Goal: Information Seeking & Learning: Check status

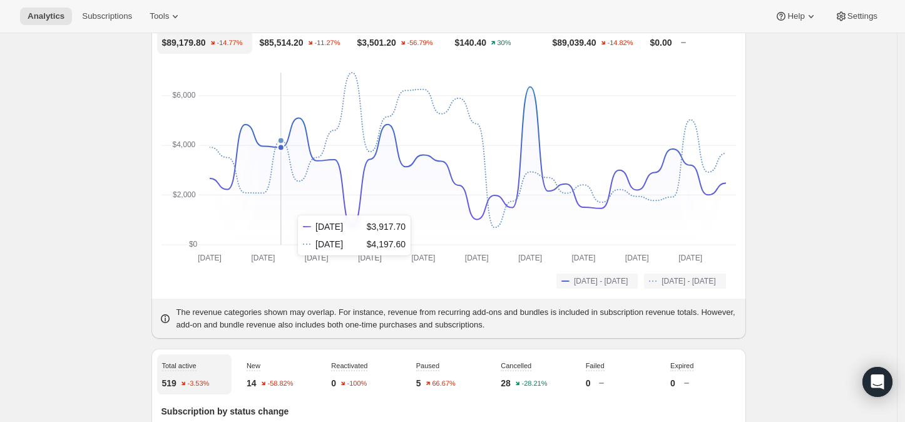
scroll to position [69, 0]
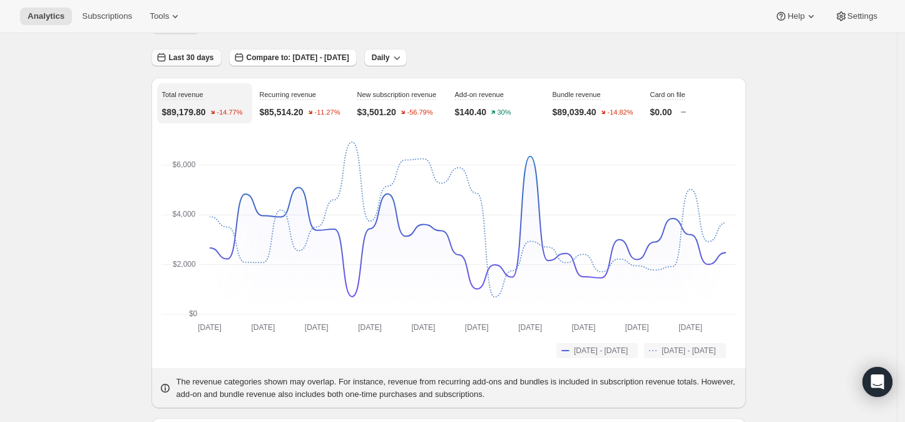
click at [190, 55] on span "Last 30 days" at bounding box center [191, 58] width 45 height 10
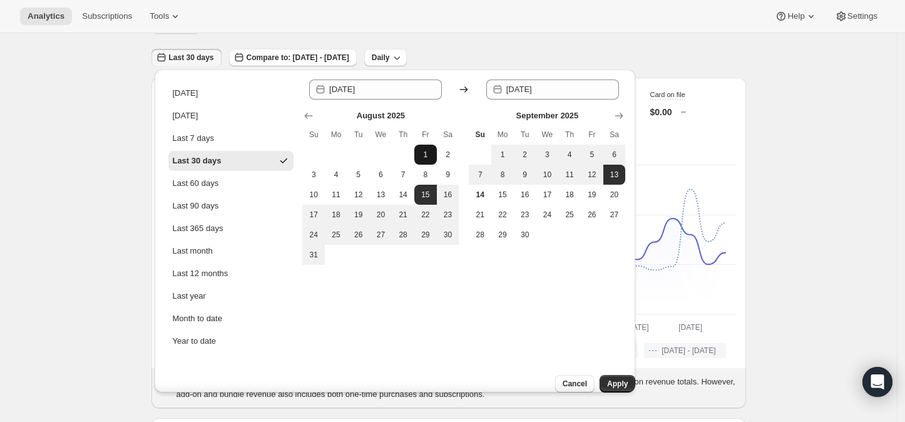
click at [425, 153] on span "1" at bounding box center [425, 155] width 13 height 10
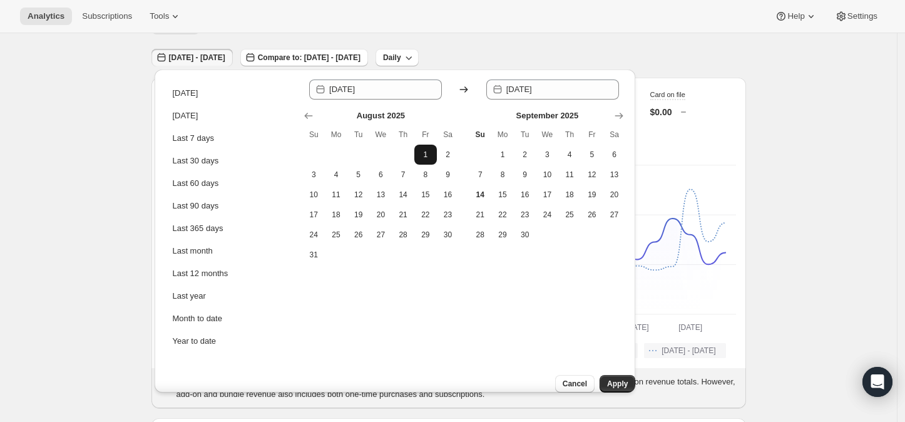
type input "[DATE]"
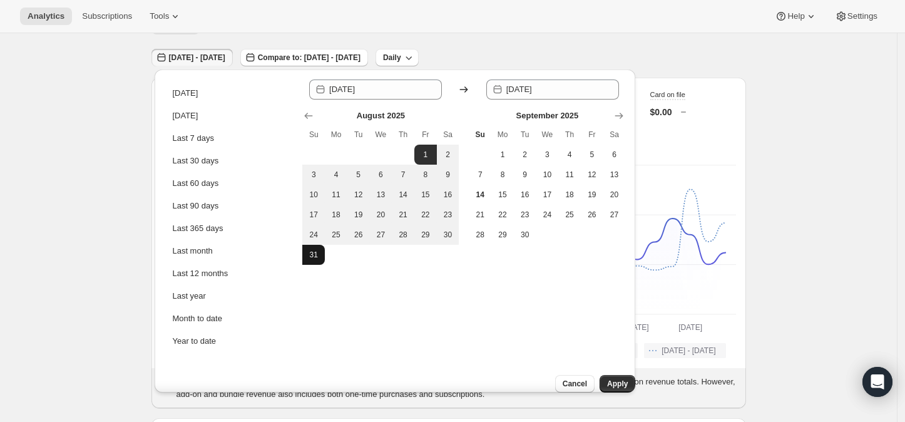
click at [314, 258] on span "31" at bounding box center [313, 255] width 13 height 10
type input "[DATE]"
click at [612, 379] on span "Apply" at bounding box center [617, 384] width 21 height 10
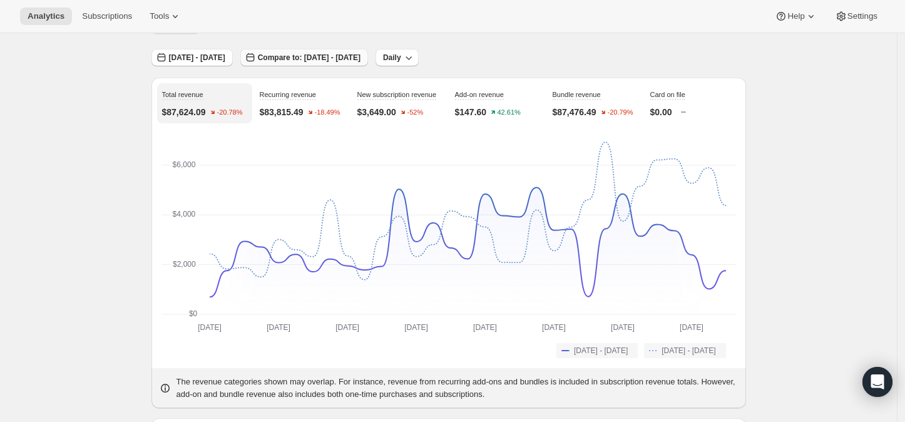
click at [327, 56] on span "Compare to: [DATE] - [DATE]" at bounding box center [309, 58] width 103 height 10
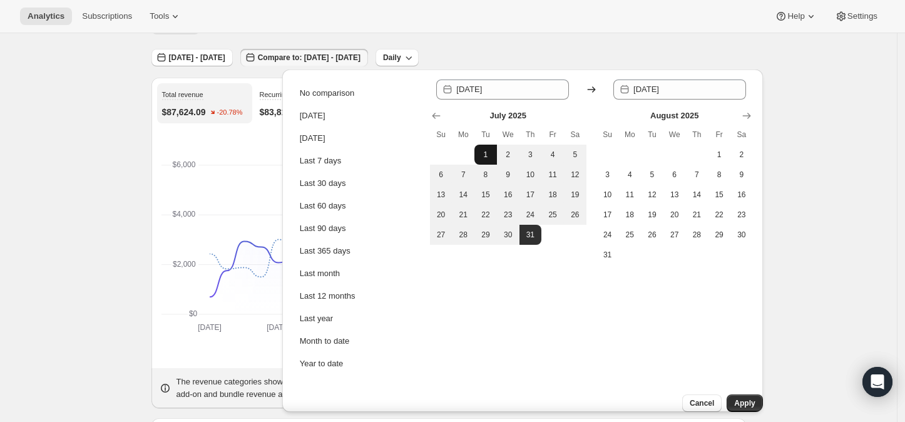
click at [481, 157] on span "1" at bounding box center [485, 155] width 13 height 10
click at [530, 232] on span "31" at bounding box center [531, 235] width 13 height 10
type input "2025-07-31"
click at [734, 398] on span "Apply" at bounding box center [744, 403] width 21 height 10
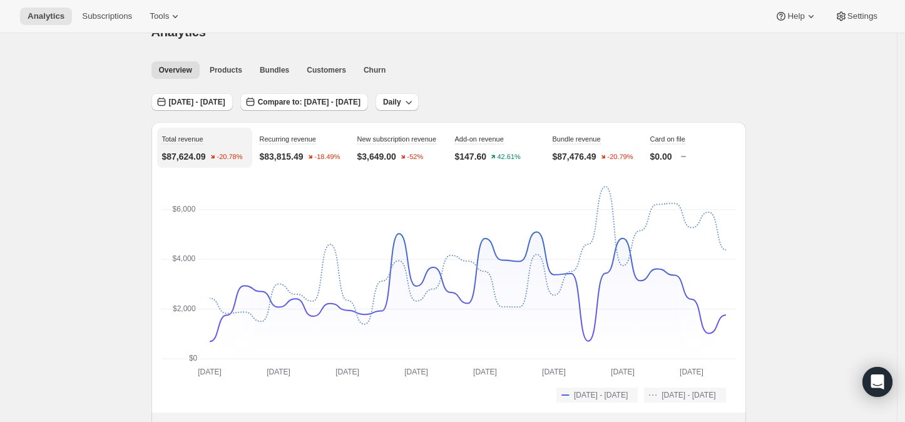
scroll to position [0, 0]
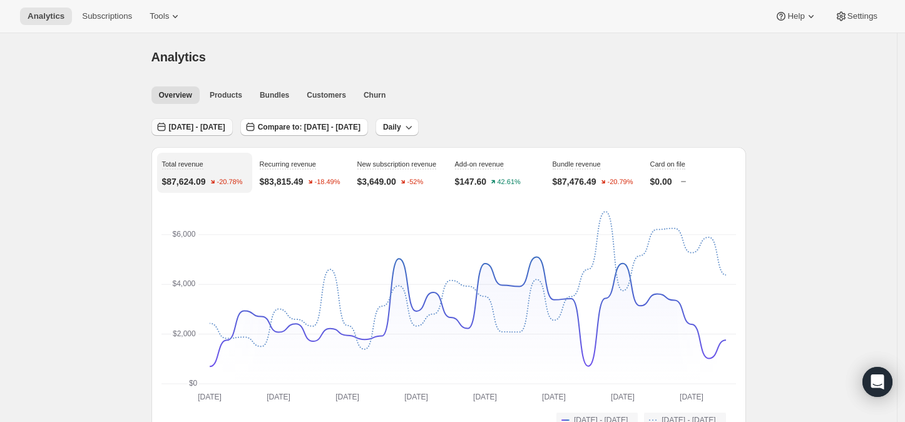
click at [208, 124] on span "[DATE] - [DATE]" at bounding box center [197, 127] width 56 height 10
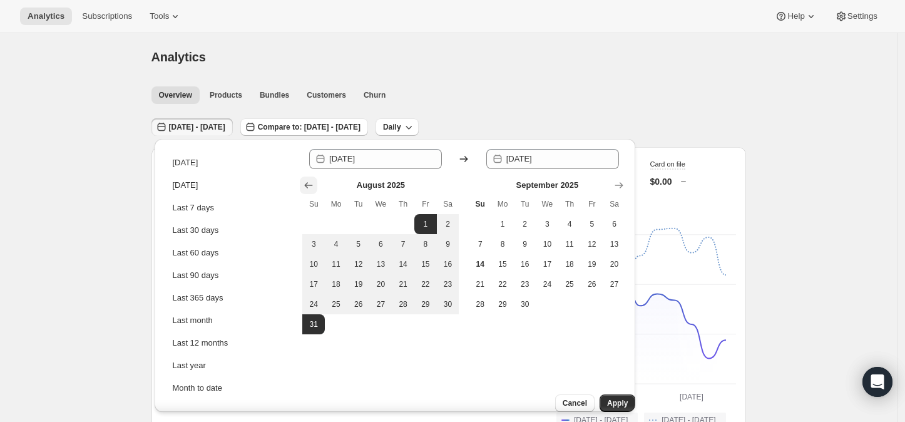
click at [309, 187] on icon "Show previous month, July 2025" at bounding box center [308, 185] width 13 height 13
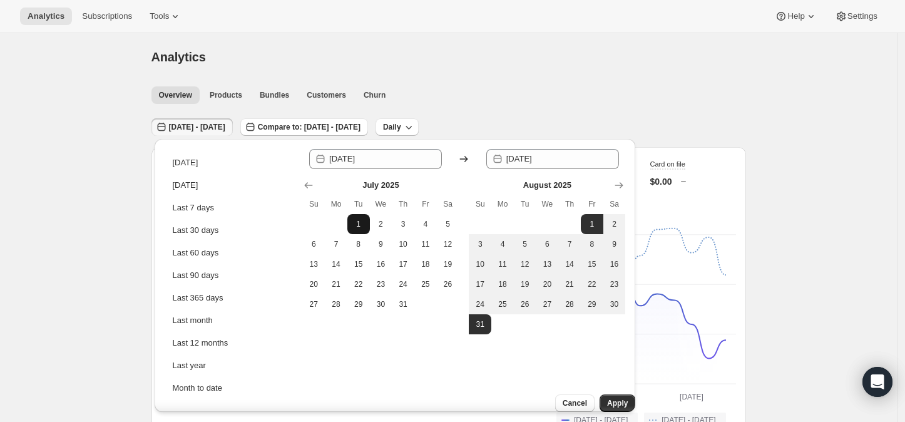
click at [357, 223] on span "1" at bounding box center [358, 224] width 13 height 10
type input "2025-07-01"
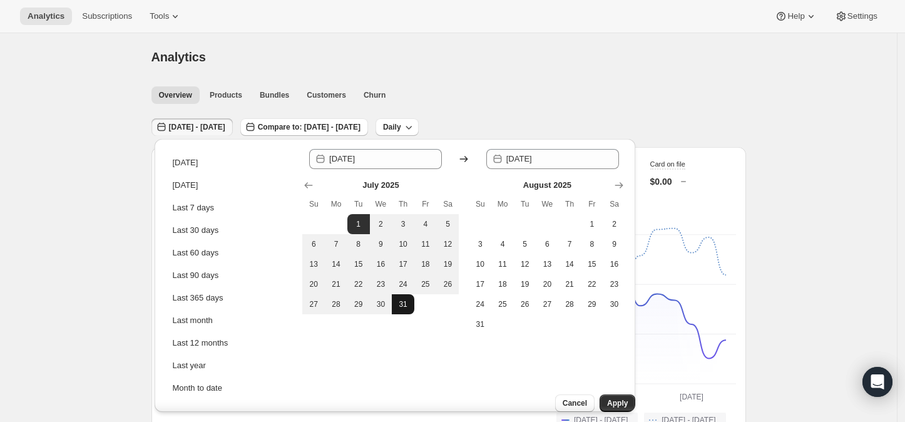
click at [402, 300] on span "31" at bounding box center [403, 304] width 13 height 10
type input "2025-07-31"
click at [607, 398] on span "Apply" at bounding box center [617, 403] width 21 height 10
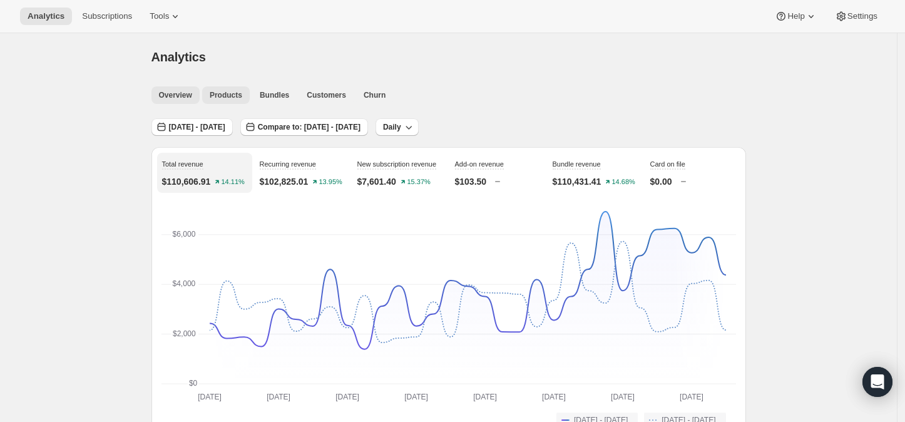
click at [228, 88] on button "Products" at bounding box center [226, 95] width 48 height 18
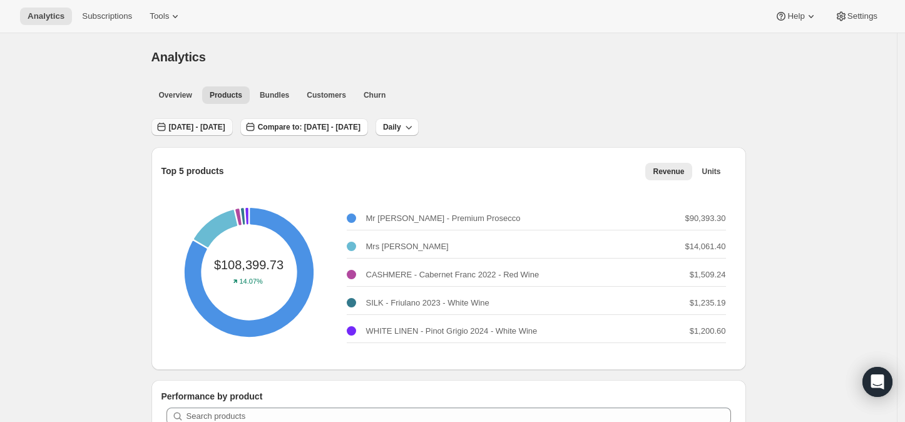
click at [221, 125] on span "[DATE] - [DATE]" at bounding box center [197, 127] width 56 height 10
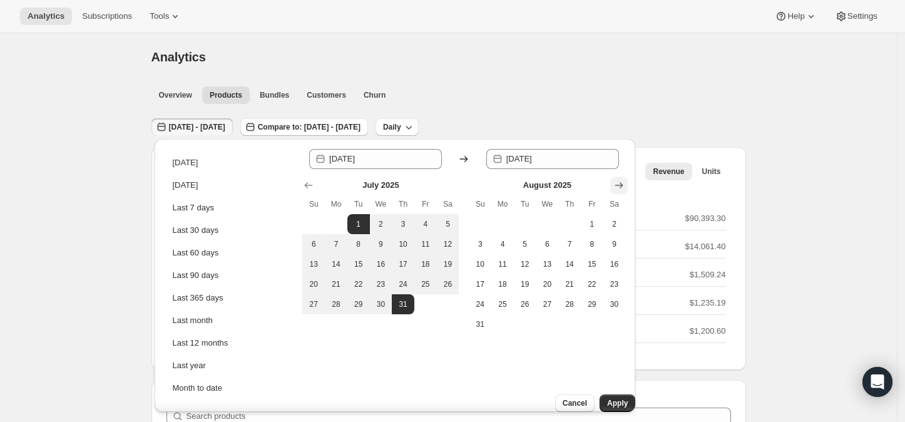
click at [621, 185] on icon "Show next month, September 2025" at bounding box center [619, 185] width 13 height 13
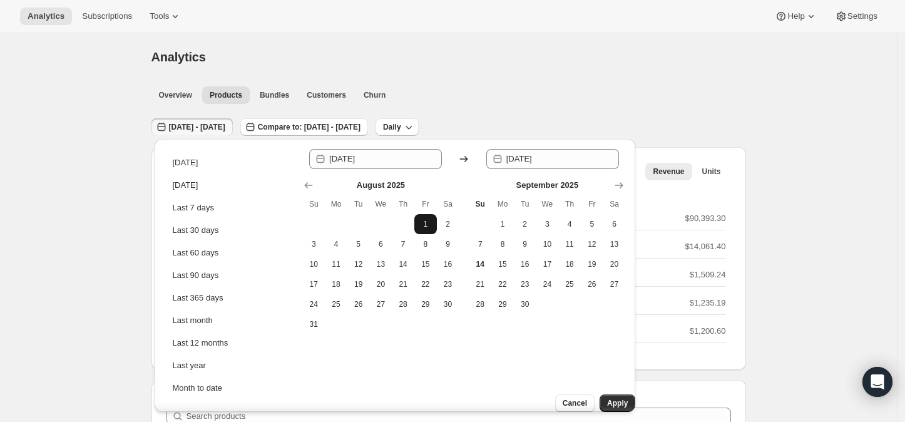
click at [425, 223] on span "1" at bounding box center [425, 224] width 13 height 10
type input "[DATE]"
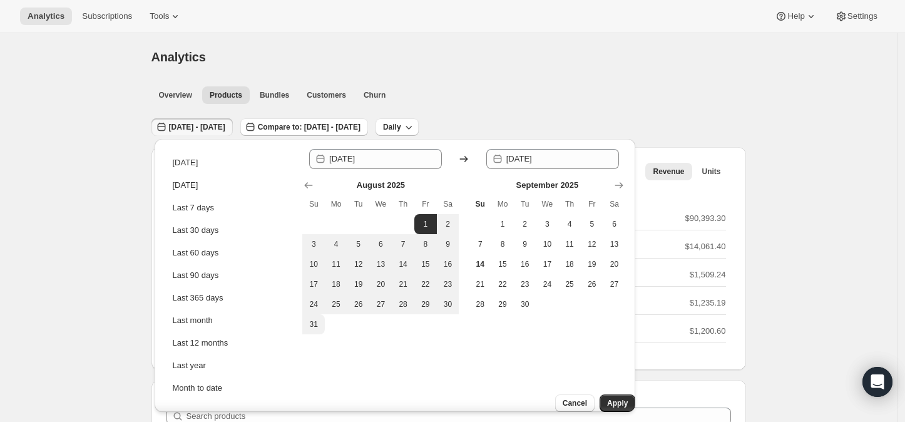
drag, startPoint x: 317, startPoint y: 324, endPoint x: 364, endPoint y: 333, distance: 47.8
click at [319, 324] on span "31" at bounding box center [313, 324] width 13 height 10
type input "[DATE]"
drag, startPoint x: 607, startPoint y: 391, endPoint x: 610, endPoint y: 381, distance: 9.7
click at [607, 398] on span "Apply" at bounding box center [617, 403] width 21 height 10
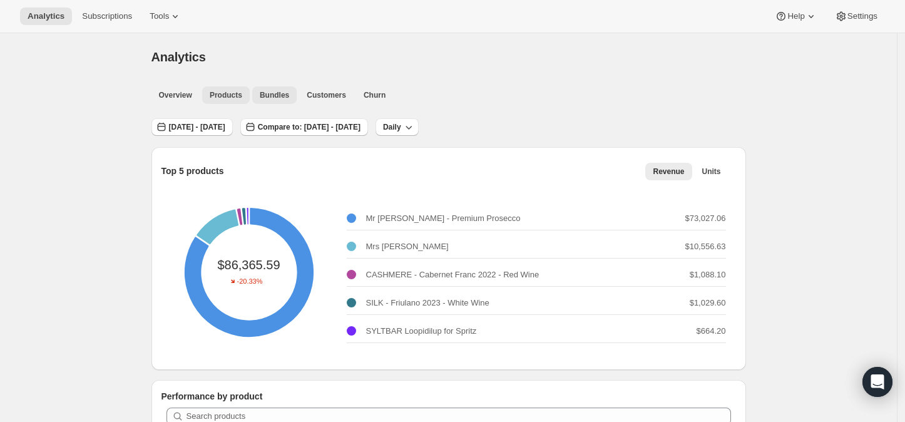
click at [262, 95] on span "Bundles" at bounding box center [274, 95] width 29 height 10
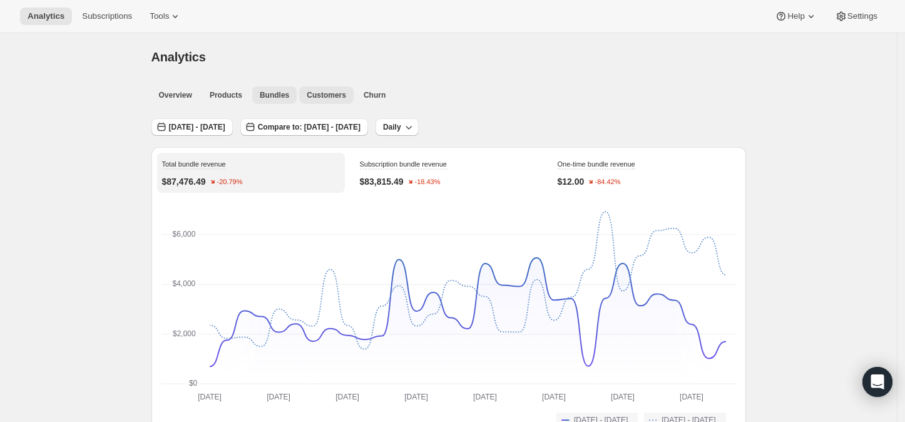
click at [330, 94] on span "Customers" at bounding box center [326, 95] width 39 height 10
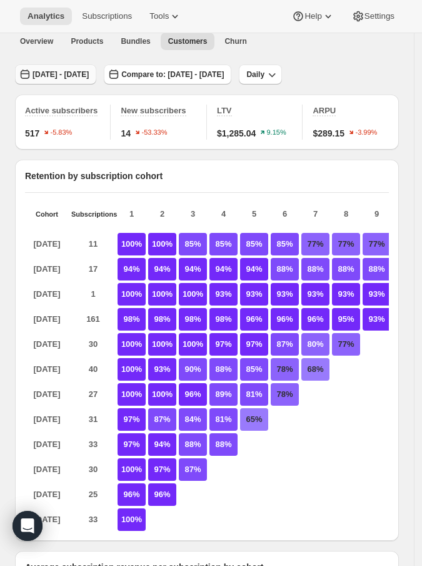
click at [59, 73] on span "[DATE] - [DATE]" at bounding box center [61, 74] width 56 height 10
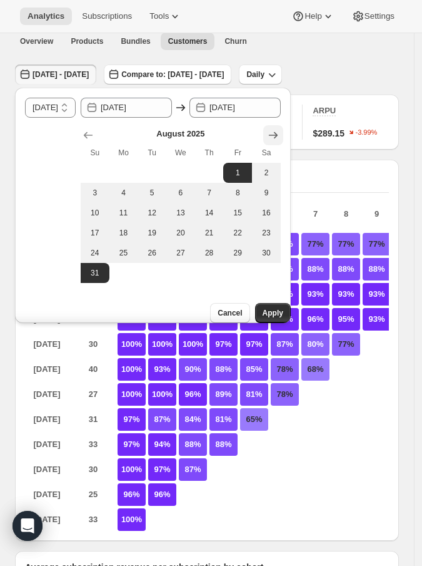
click at [280, 135] on icon "Show next month, September 2025" at bounding box center [273, 135] width 13 height 13
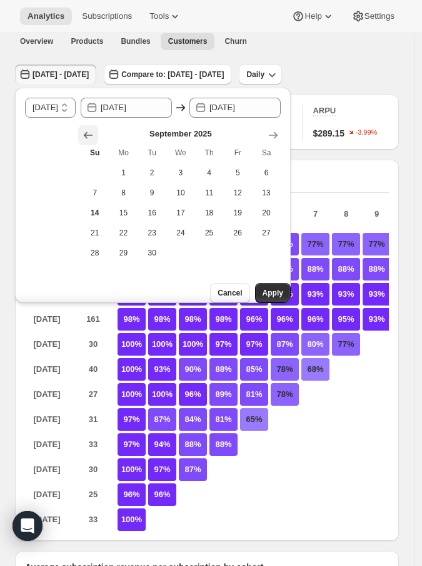
click at [93, 135] on icon "Show previous month, August 2025" at bounding box center [88, 135] width 9 height 7
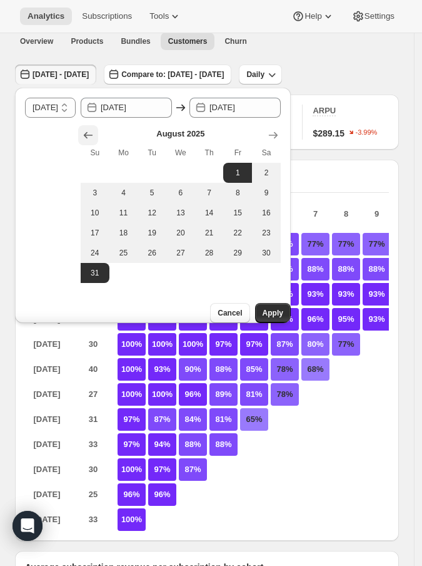
click at [93, 135] on icon "Show previous month, July 2025" at bounding box center [88, 135] width 9 height 7
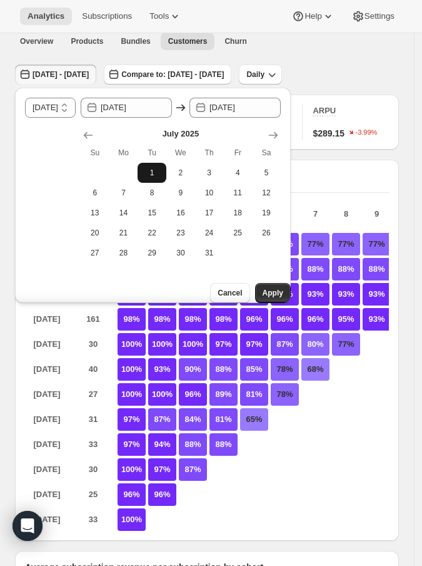
click at [158, 171] on span "1" at bounding box center [152, 173] width 19 height 10
type input "2025-07-01"
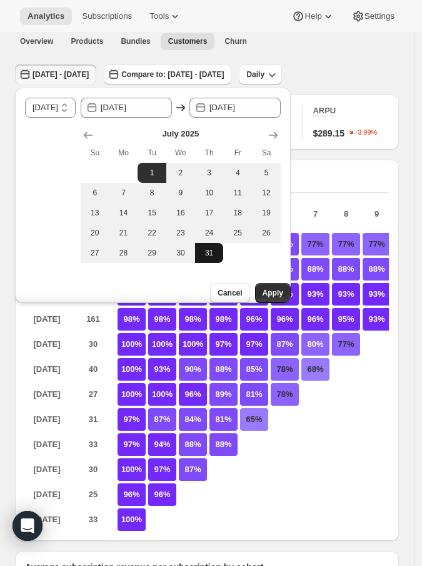
click at [218, 252] on span "31" at bounding box center [209, 253] width 19 height 10
type input "2025-07-31"
click at [272, 288] on span "Apply" at bounding box center [273, 293] width 21 height 10
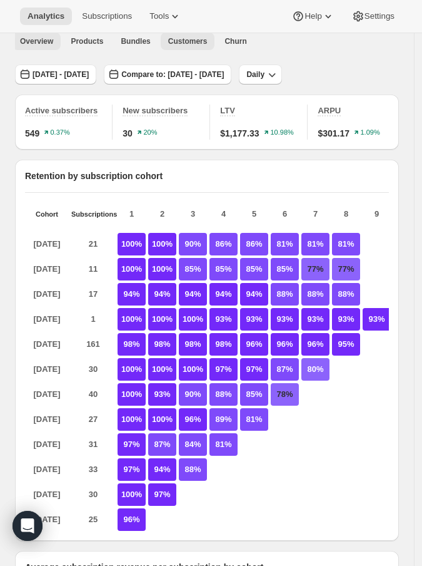
click at [35, 39] on span "Overview" at bounding box center [36, 41] width 33 height 10
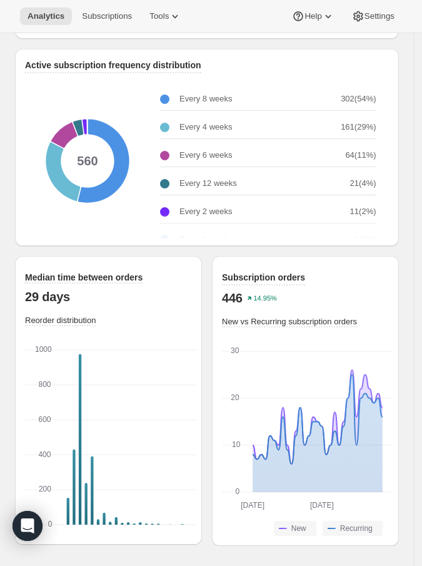
scroll to position [1557, 0]
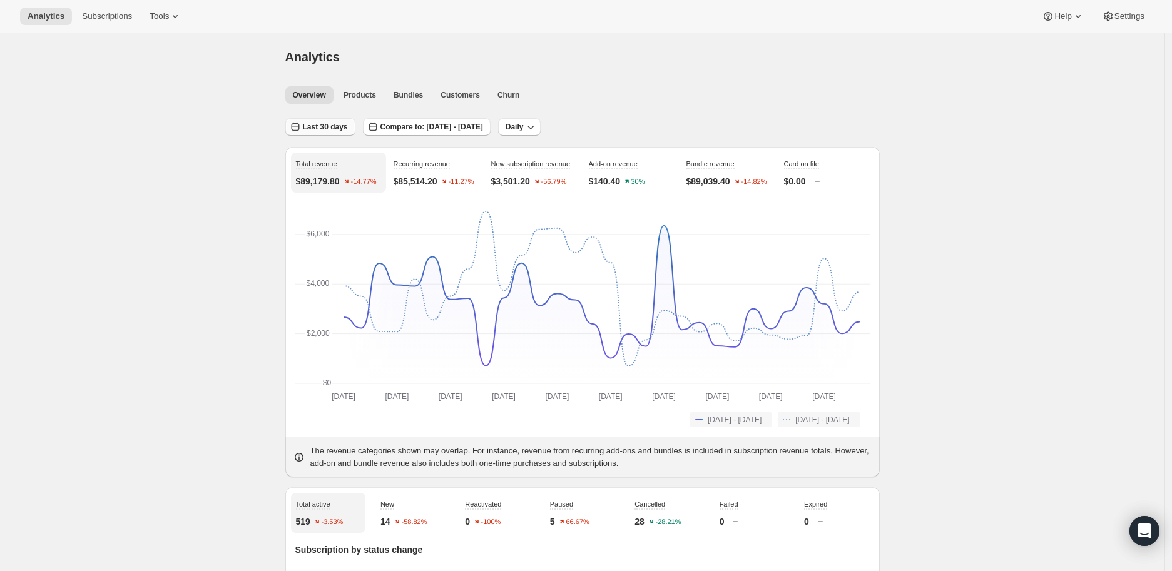
click at [327, 125] on span "Last 30 days" at bounding box center [325, 127] width 45 height 10
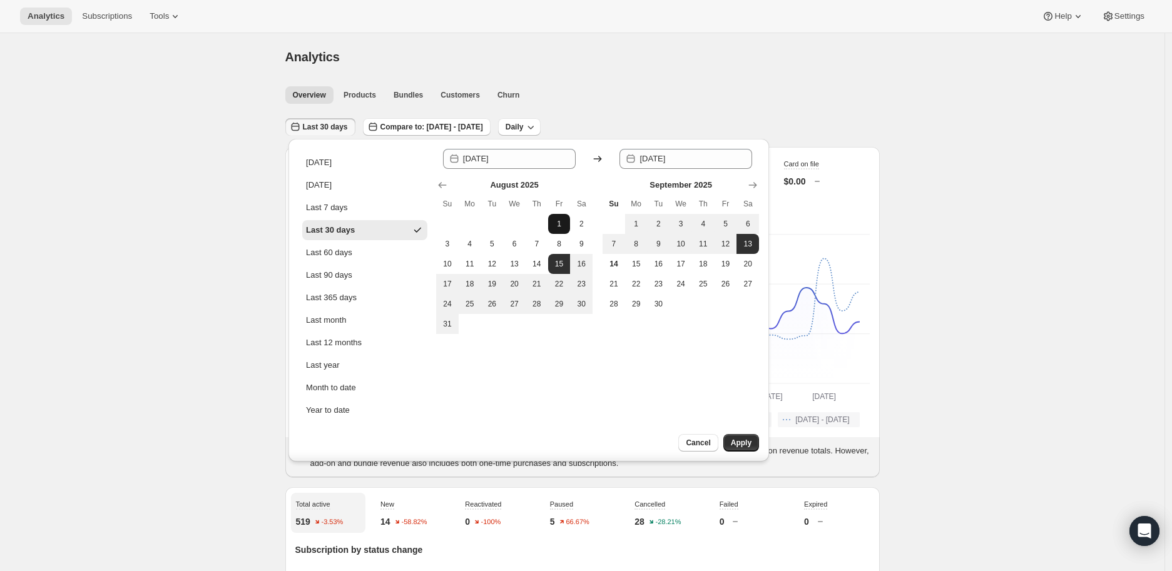
click at [561, 225] on span "1" at bounding box center [559, 224] width 13 height 10
type input "[DATE]"
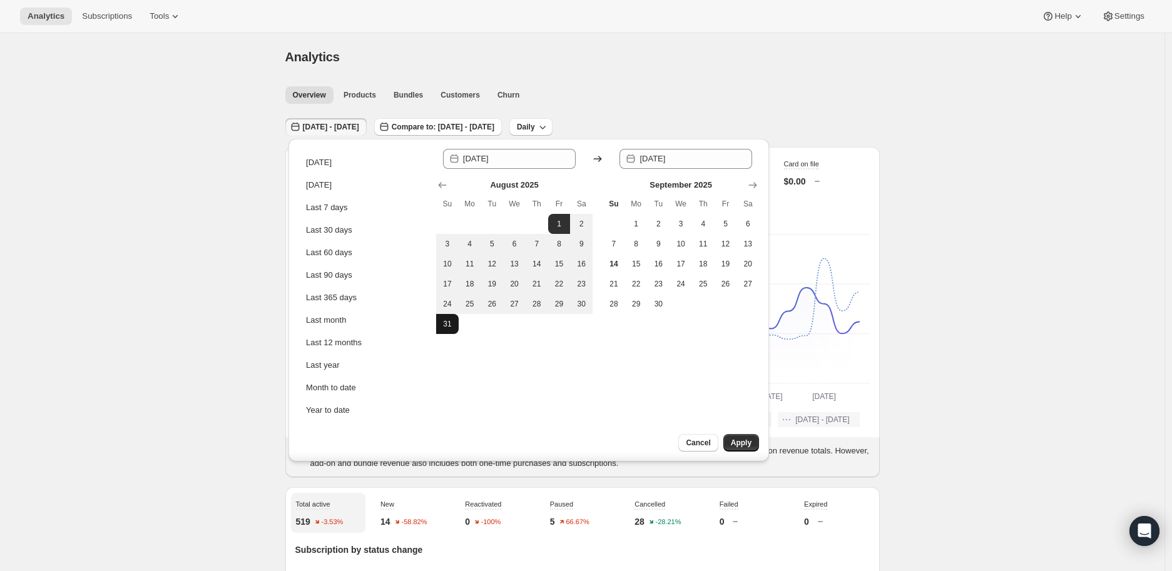
click at [449, 327] on span "31" at bounding box center [447, 324] width 13 height 10
type input "[DATE]"
click at [739, 441] on span "Apply" at bounding box center [741, 443] width 21 height 10
